Goal: Transaction & Acquisition: Purchase product/service

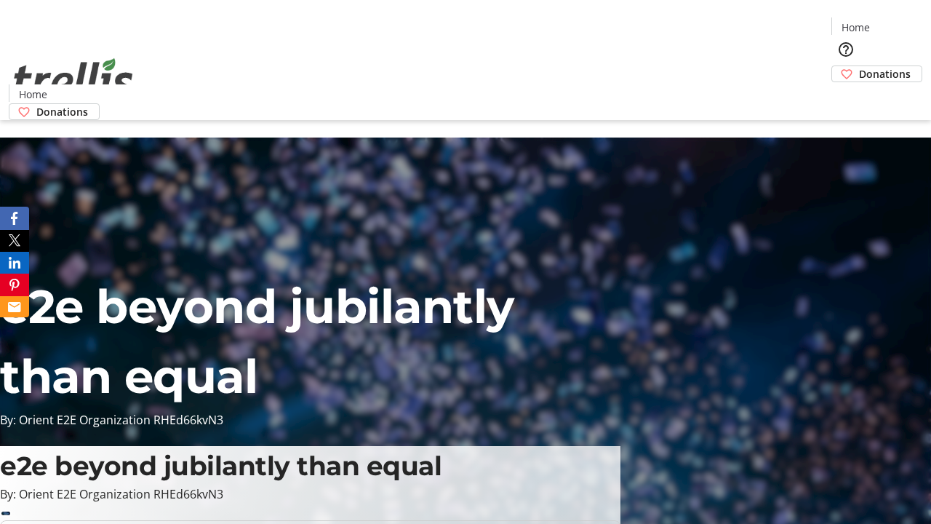
click at [859, 66] on span "Donations" at bounding box center [885, 73] width 52 height 15
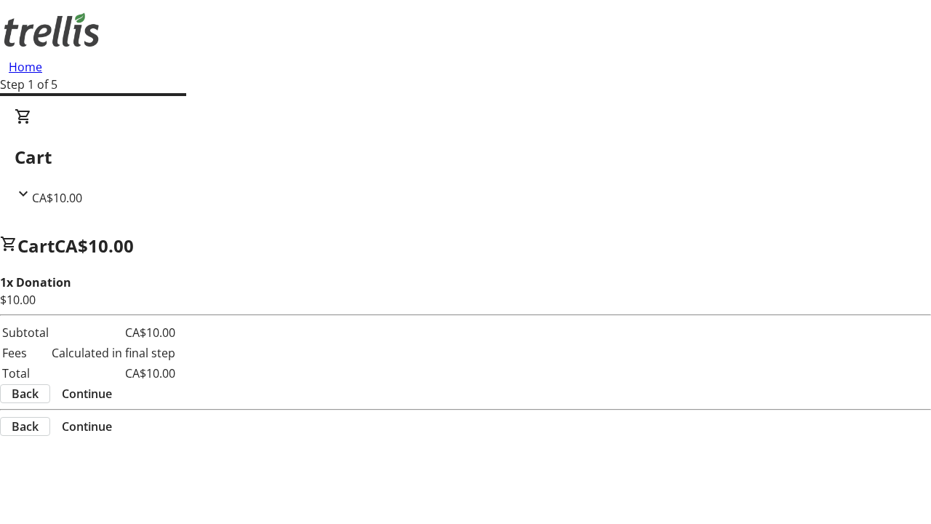
select select "CA"
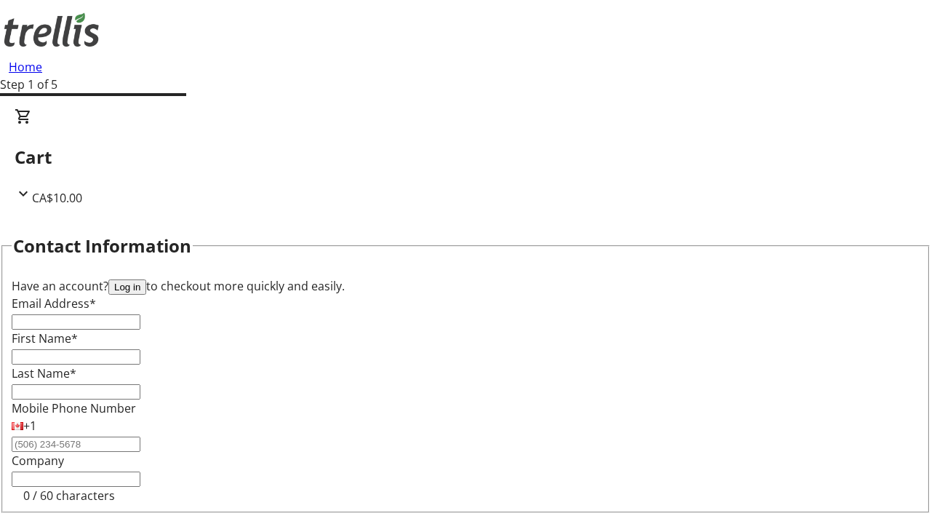
click at [146, 279] on button "Log in" at bounding box center [127, 286] width 38 height 15
